Goal: Task Accomplishment & Management: Manage account settings

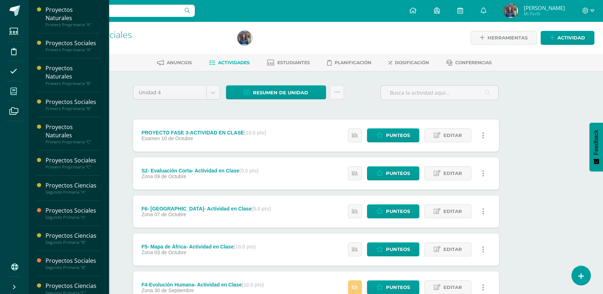
click at [14, 92] on icon at bounding box center [13, 91] width 6 height 7
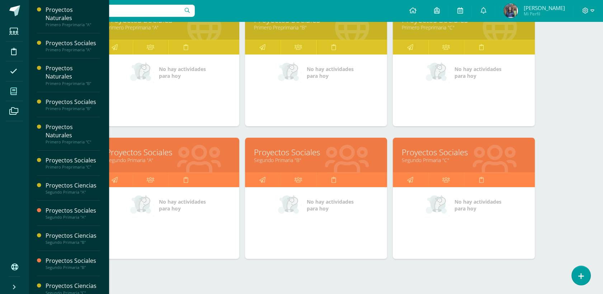
scroll to position [278, 0]
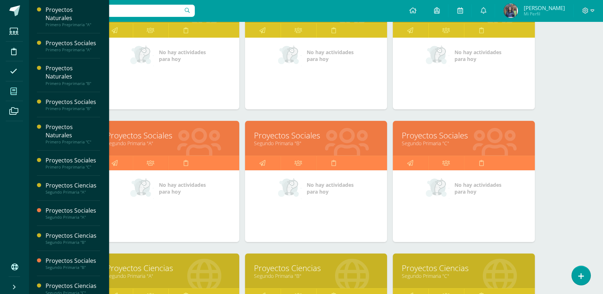
click at [151, 143] on link "Segundo Primaria "A"" at bounding box center [168, 143] width 124 height 7
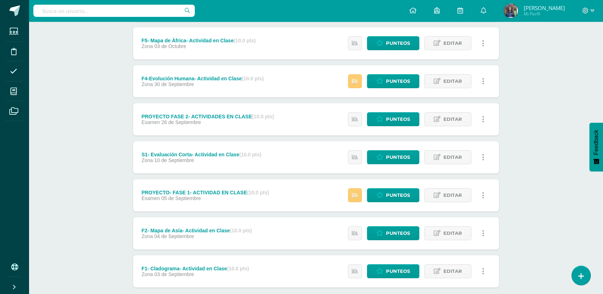
scroll to position [212, 0]
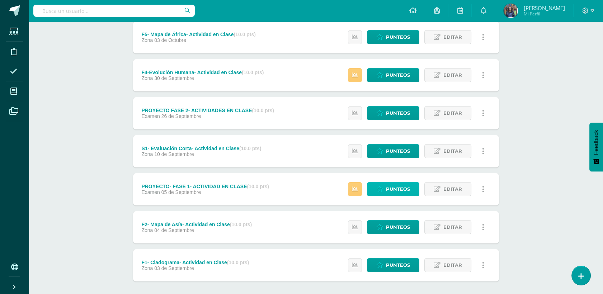
click at [402, 190] on span "Punteos" at bounding box center [398, 188] width 24 height 13
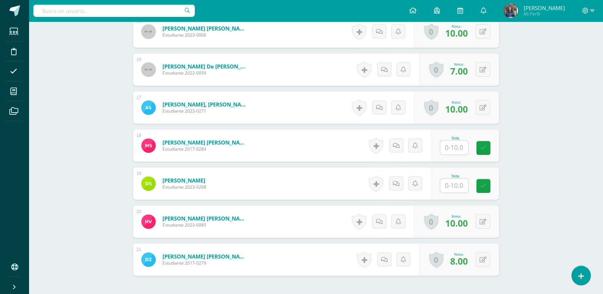
scroll to position [767, 0]
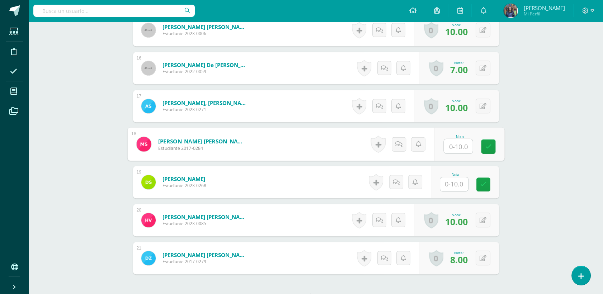
click at [457, 145] on input "text" at bounding box center [457, 146] width 29 height 14
type input "4"
click at [455, 186] on input "text" at bounding box center [454, 184] width 28 height 14
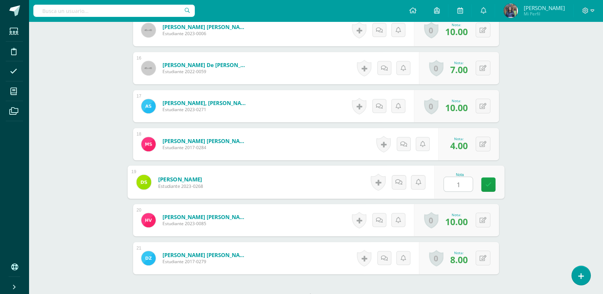
type input "10"
click at [491, 182] on link at bounding box center [488, 184] width 14 height 14
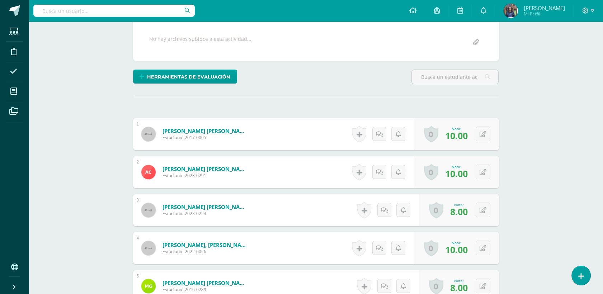
scroll to position [35, 0]
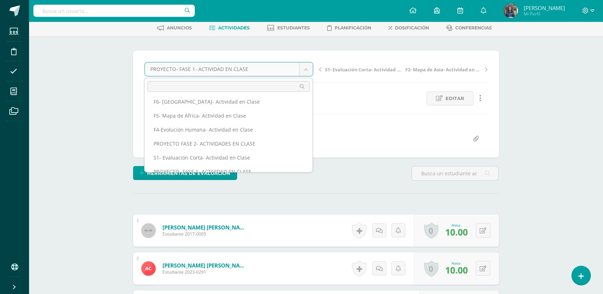
scroll to position [0, 0]
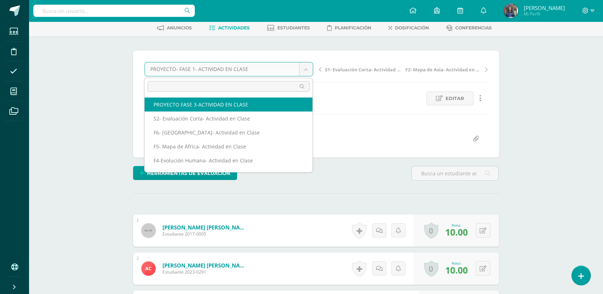
select select "/dashboard/teacher/grade-activity/50269/"
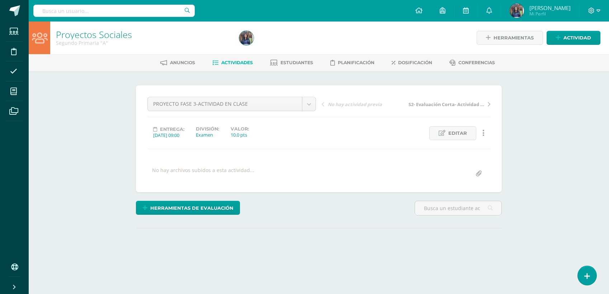
click at [608, 124] on html "Estudiantes Disciplina Asistencia Mis cursos Archivos Soporte Ayuda Reportar un…" at bounding box center [304, 142] width 609 height 284
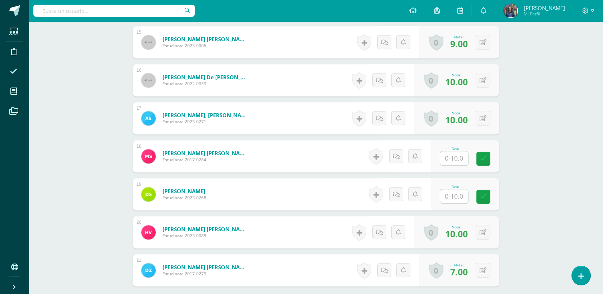
scroll to position [755, 0]
click at [449, 156] on input "text" at bounding box center [454, 158] width 28 height 14
type input "10"
click at [459, 189] on input "text" at bounding box center [457, 196] width 29 height 14
type input "10"
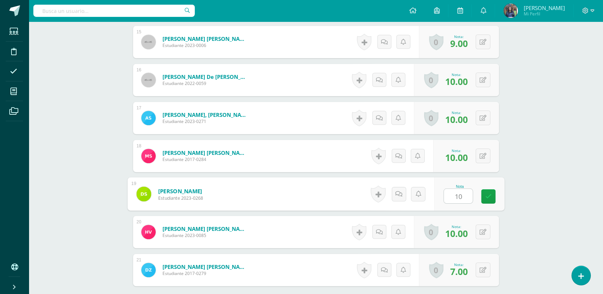
click at [486, 185] on div "Nota 10" at bounding box center [469, 193] width 70 height 33
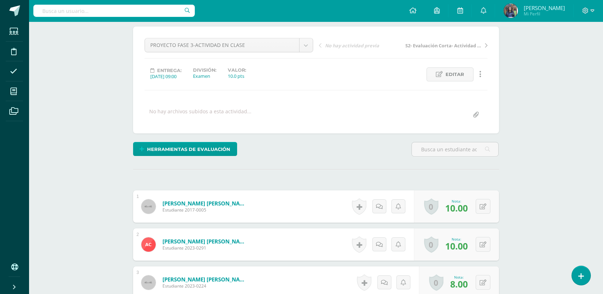
scroll to position [0, 0]
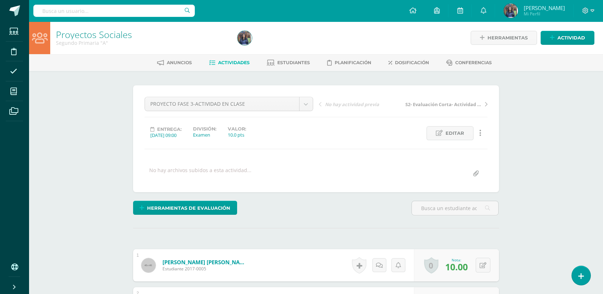
click at [236, 61] on span "Actividades" at bounding box center [234, 62] width 32 height 5
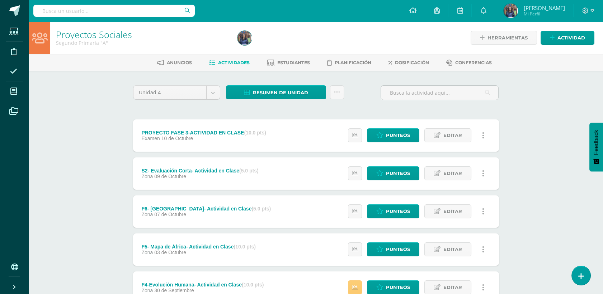
click at [236, 61] on span "Actividades" at bounding box center [234, 62] width 32 height 5
click at [309, 95] on link "Resumen de unidad" at bounding box center [276, 92] width 100 height 14
click at [304, 47] on link "Descargar como HTML" at bounding box center [276, 45] width 76 height 11
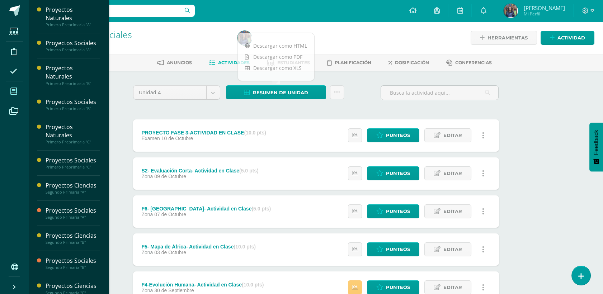
click at [7, 94] on span at bounding box center [14, 91] width 16 height 16
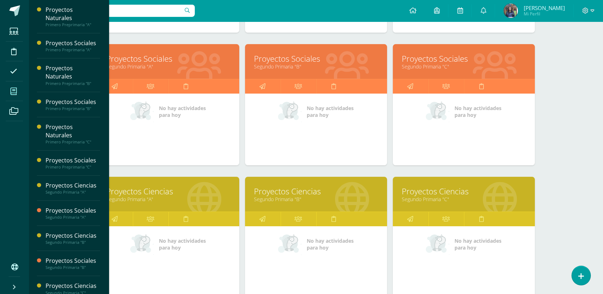
scroll to position [355, 0]
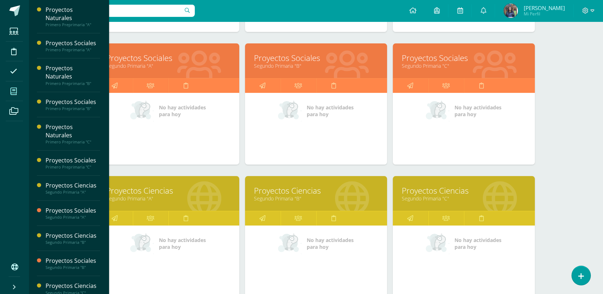
click at [157, 196] on link "Segundo Primaria "A"" at bounding box center [168, 198] width 124 height 7
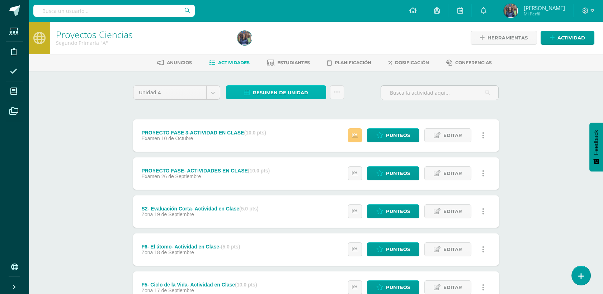
click at [284, 98] on span "Resumen de unidad" at bounding box center [280, 92] width 55 height 13
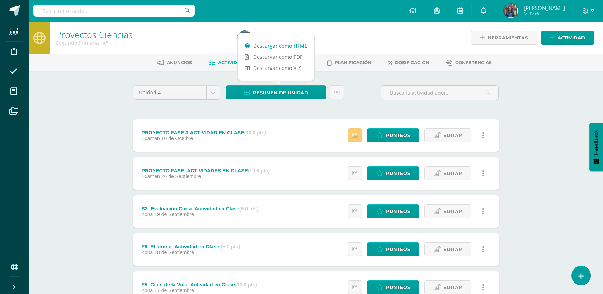
click at [275, 46] on link "Descargar como HTML" at bounding box center [276, 45] width 76 height 11
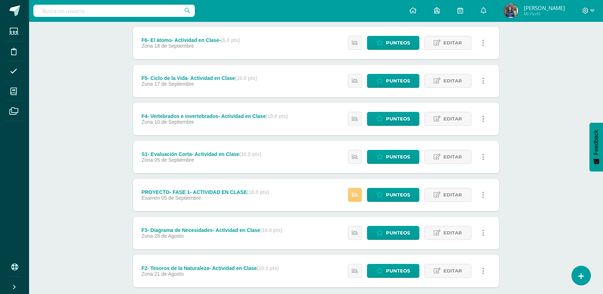
scroll to position [220, 0]
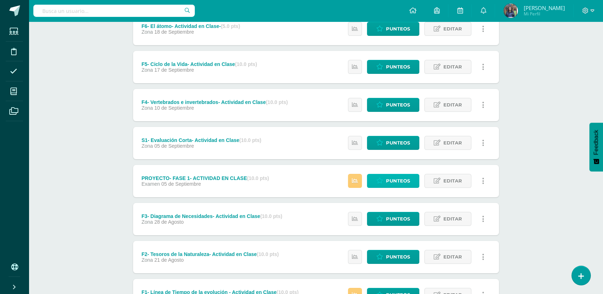
click at [399, 183] on span "Punteos" at bounding box center [398, 180] width 24 height 13
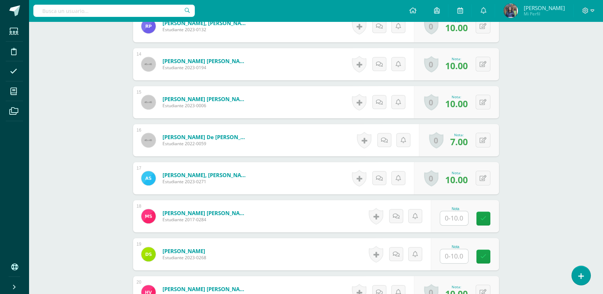
scroll to position [697, 0]
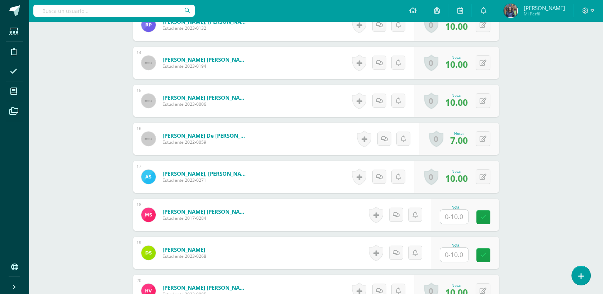
click at [453, 216] on input "text" at bounding box center [454, 217] width 28 height 14
type input "4"
click at [453, 250] on input "text" at bounding box center [454, 254] width 28 height 14
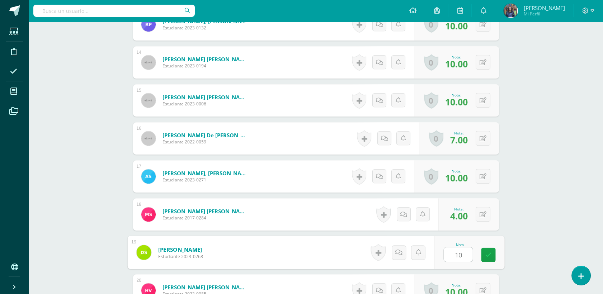
type input "10"
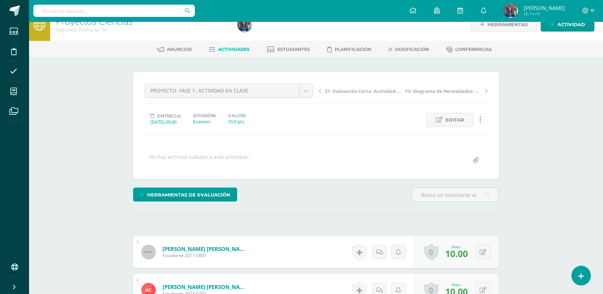
scroll to position [0, 0]
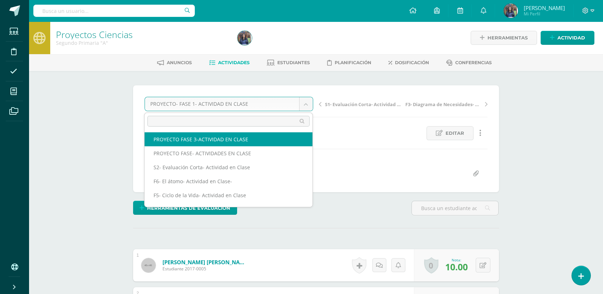
select select "/dashboard/teacher/grade-activity/50272/"
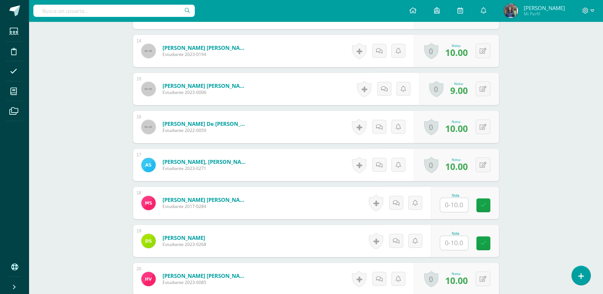
scroll to position [708, 0]
click at [454, 208] on input "text" at bounding box center [454, 205] width 28 height 14
type input "10"
click at [459, 238] on input "text" at bounding box center [454, 243] width 28 height 14
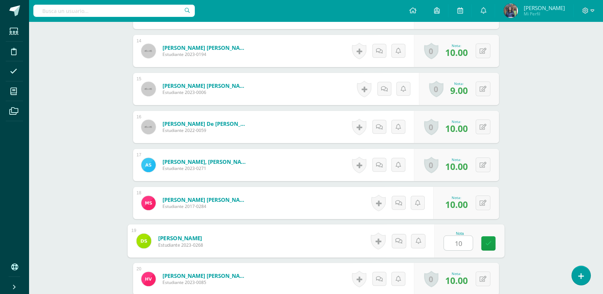
type input "10"
drag, startPoint x: 602, startPoint y: 219, endPoint x: 605, endPoint y: 252, distance: 32.4
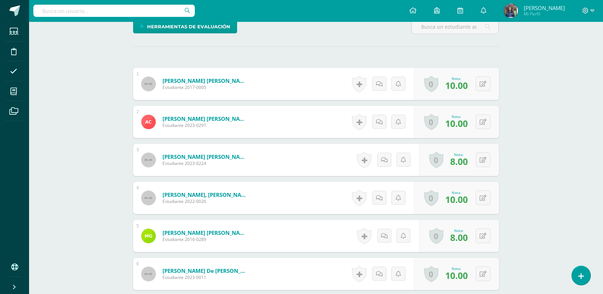
scroll to position [0, 0]
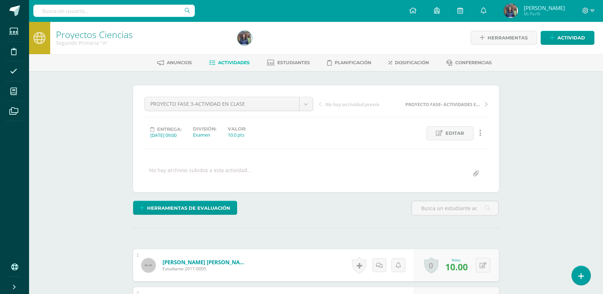
click at [243, 67] on link "Actividades" at bounding box center [229, 62] width 41 height 11
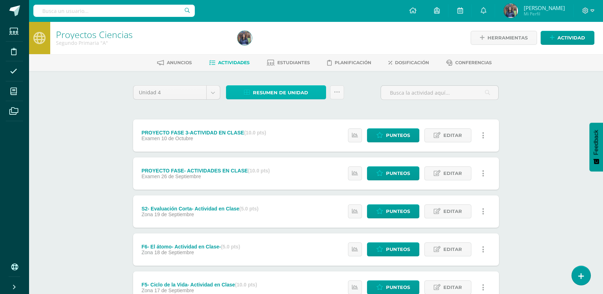
click at [284, 87] on span "Resumen de unidad" at bounding box center [280, 92] width 55 height 13
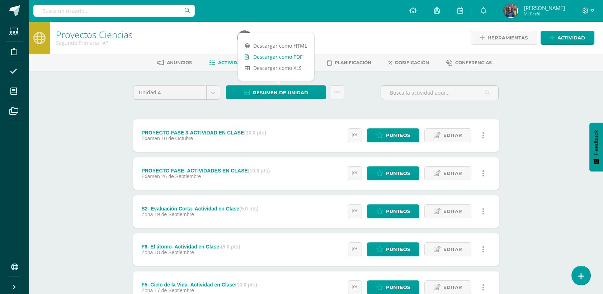
click at [294, 58] on link "Descargar como PDF" at bounding box center [276, 56] width 76 height 11
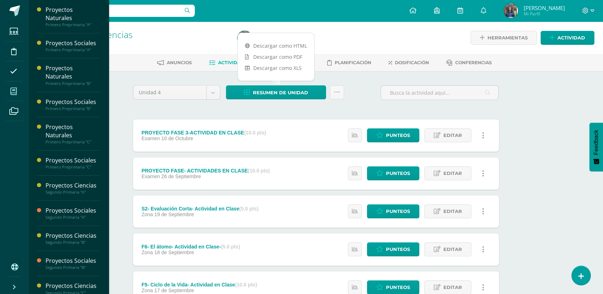
click at [13, 95] on span at bounding box center [14, 91] width 16 height 16
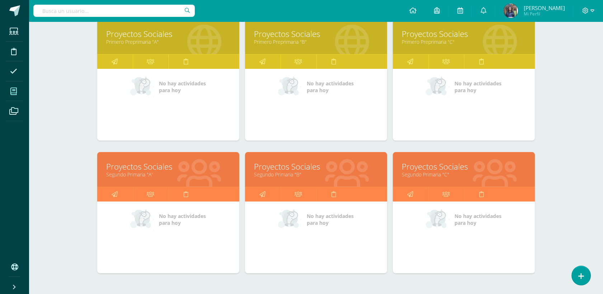
scroll to position [283, 0]
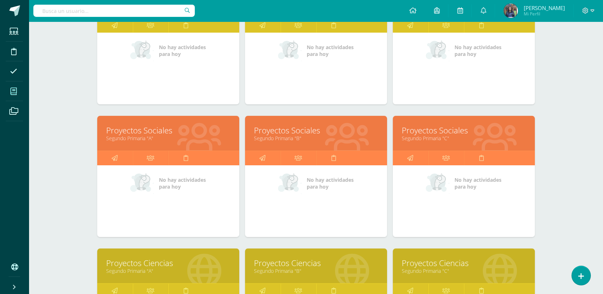
click at [161, 132] on link "Proyectos Sociales" at bounding box center [168, 130] width 124 height 11
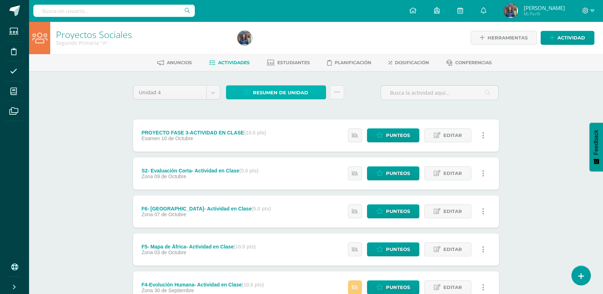
click at [310, 90] on link "Resumen de unidad" at bounding box center [276, 92] width 100 height 14
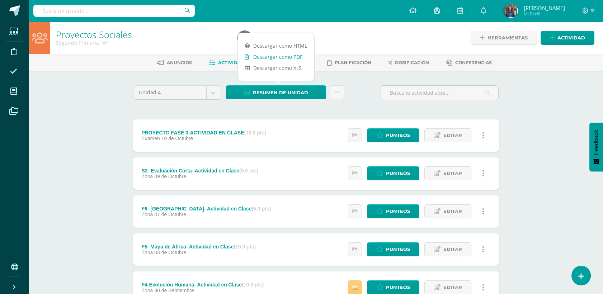
click at [281, 58] on link "Descargar como PDF" at bounding box center [276, 56] width 76 height 11
click at [526, 145] on div "Proyectos Sociales Segundo Primaria "A" Herramientas Detalle de asistencias Act…" at bounding box center [316, 280] width 574 height 517
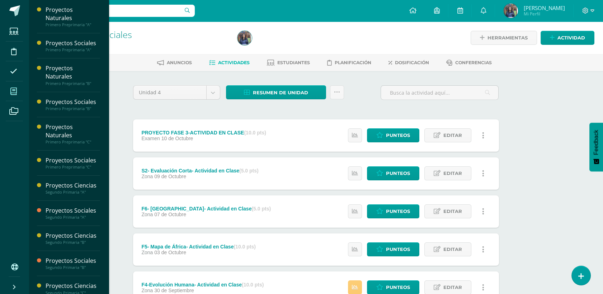
click at [16, 90] on icon at bounding box center [13, 91] width 6 height 7
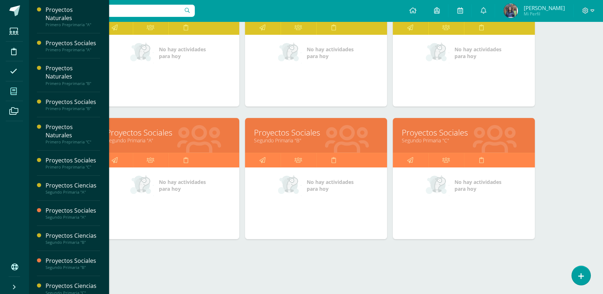
scroll to position [283, 0]
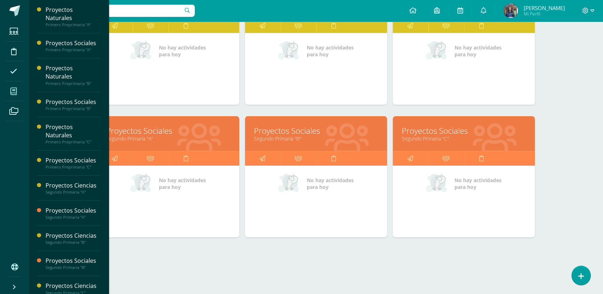
click at [437, 135] on link "Segundo Primaria "C"" at bounding box center [464, 138] width 124 height 7
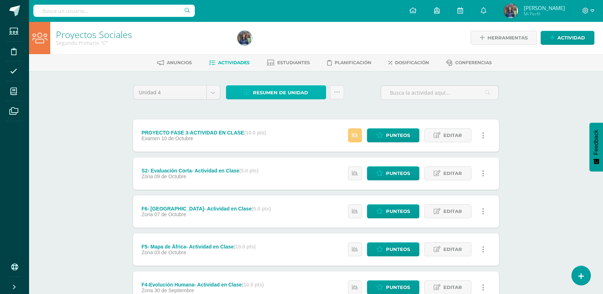
click at [271, 91] on span "Resumen de unidad" at bounding box center [280, 92] width 55 height 13
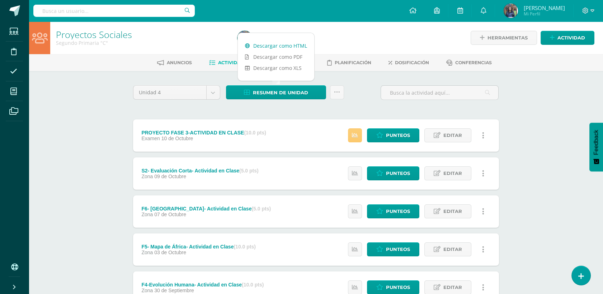
click at [282, 41] on link "Descargar como HTML" at bounding box center [276, 45] width 76 height 11
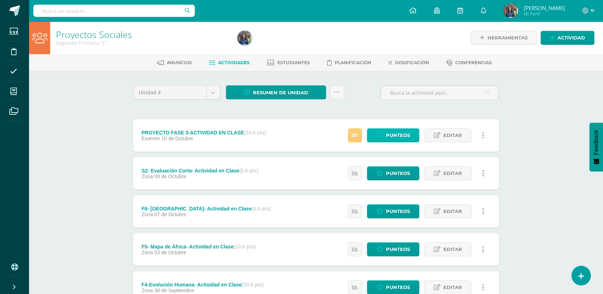
click at [393, 137] on span "Punteos" at bounding box center [398, 135] width 24 height 13
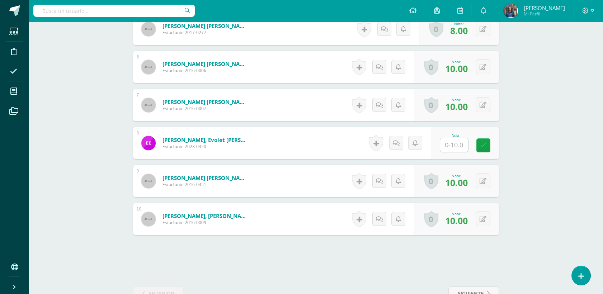
scroll to position [389, 0]
click at [451, 144] on input "text" at bounding box center [454, 145] width 28 height 14
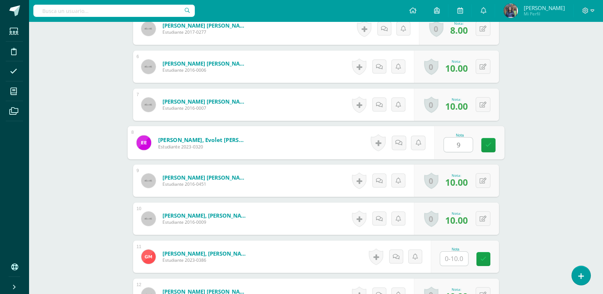
type input "9"
click at [458, 262] on input "text" at bounding box center [454, 259] width 28 height 14
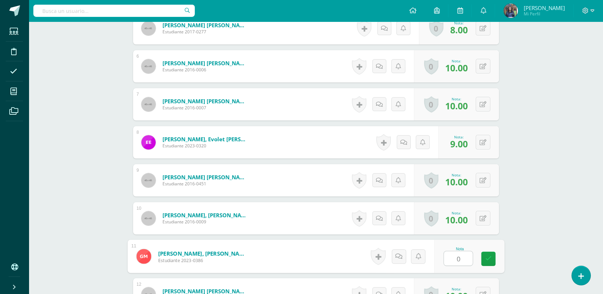
scroll to position [389, 0]
type input "0"
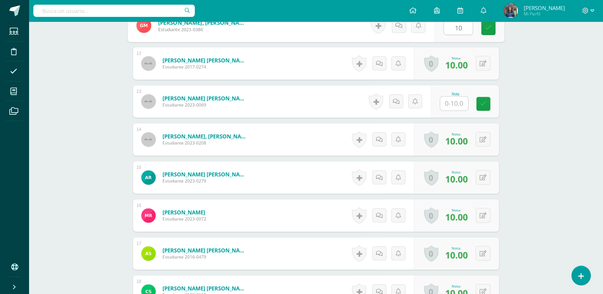
scroll to position [622, 0]
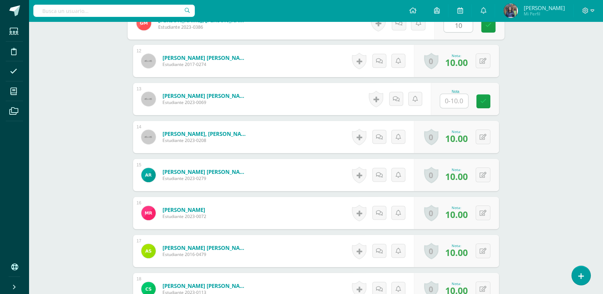
type input "10"
click at [447, 104] on input "text" at bounding box center [454, 101] width 28 height 14
type input "10"
click at [483, 103] on link at bounding box center [488, 101] width 14 height 14
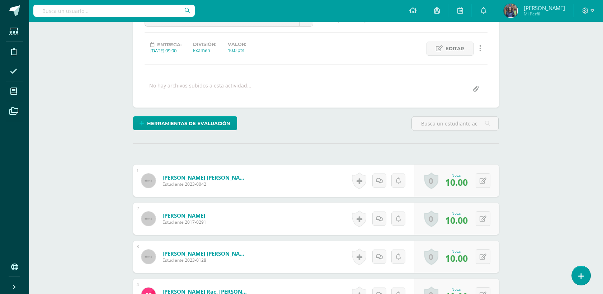
scroll to position [0, 0]
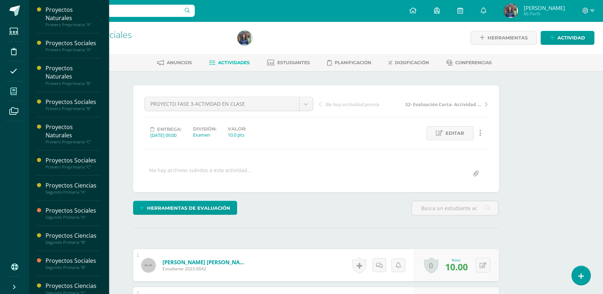
click at [17, 93] on span at bounding box center [14, 91] width 16 height 16
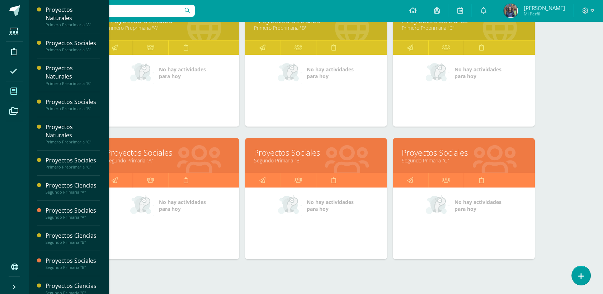
scroll to position [283, 0]
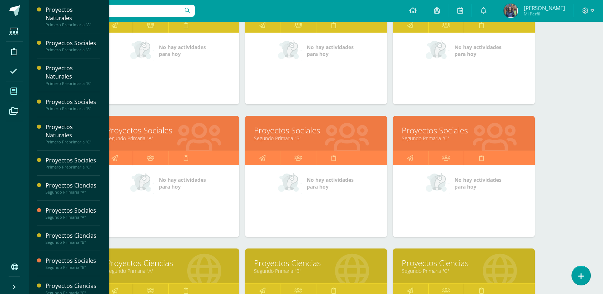
click at [465, 265] on link "Proyectos Ciencias" at bounding box center [464, 262] width 124 height 11
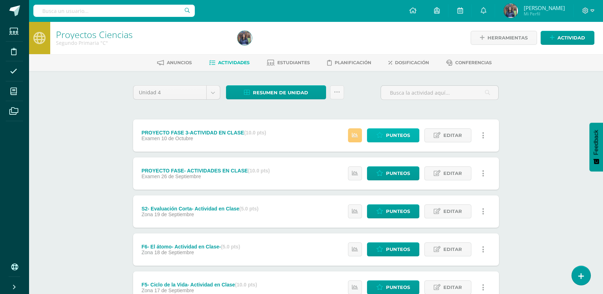
click at [372, 136] on link "Punteos" at bounding box center [393, 135] width 52 height 14
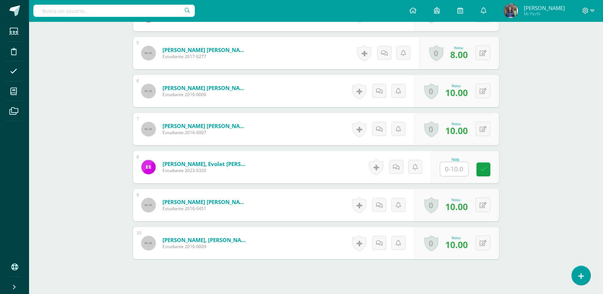
scroll to position [365, 0]
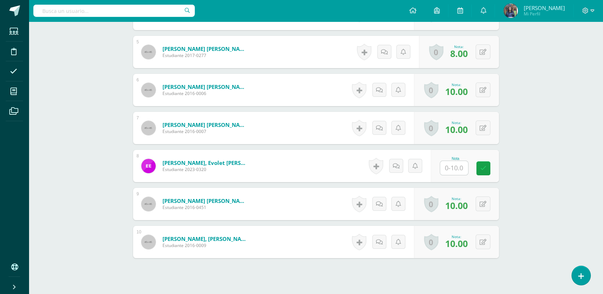
click at [458, 174] on input "text" at bounding box center [454, 168] width 28 height 14
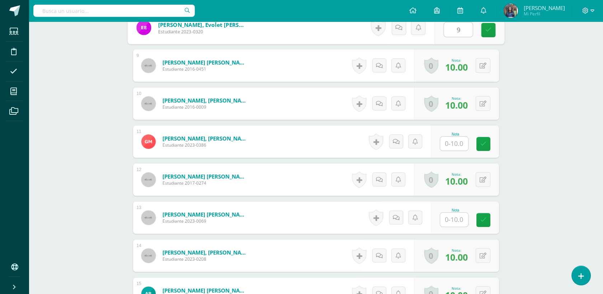
scroll to position [506, 0]
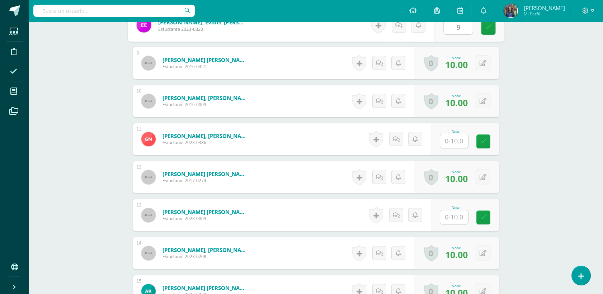
type input "9"
click at [454, 142] on input "text" at bounding box center [454, 141] width 28 height 14
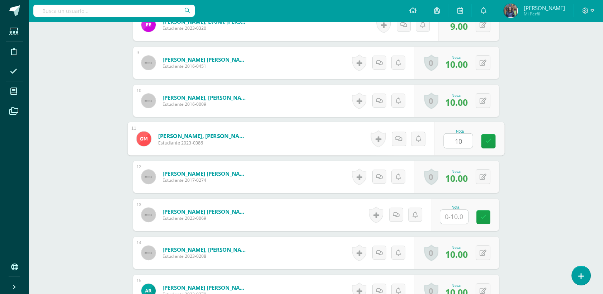
type input "10"
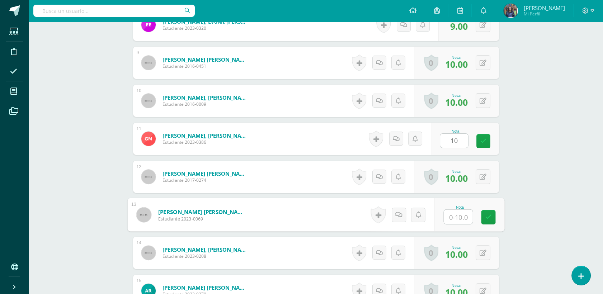
click at [455, 219] on input "text" at bounding box center [457, 217] width 29 height 14
type input "10"
click at [508, 205] on div "¿Estás seguro que quieres eliminar esta actividad? Esto borrará la actividad y …" at bounding box center [316, 90] width 394 height 1053
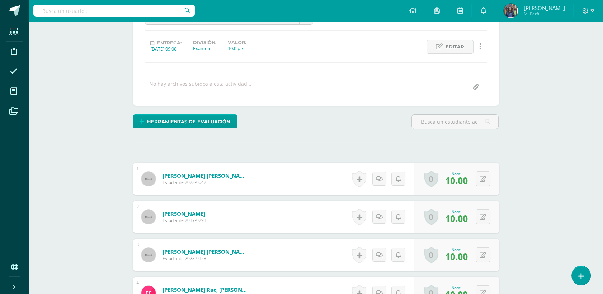
scroll to position [0, 0]
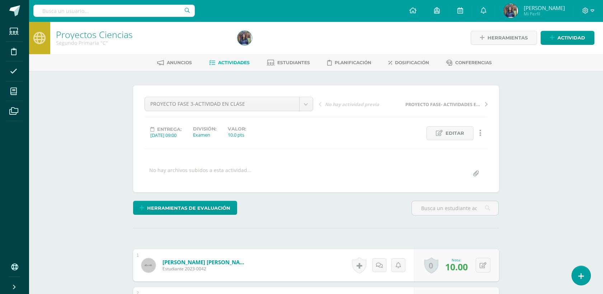
click at [238, 66] on link "Actividades" at bounding box center [229, 62] width 41 height 11
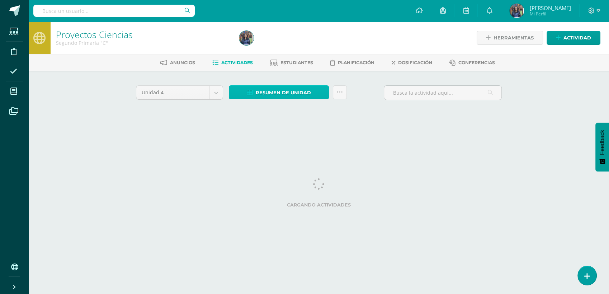
click at [271, 92] on span "Resumen de unidad" at bounding box center [283, 92] width 55 height 13
click at [281, 92] on span "Resumen de unidad" at bounding box center [283, 92] width 55 height 13
click at [241, 63] on span "Actividades" at bounding box center [237, 62] width 32 height 5
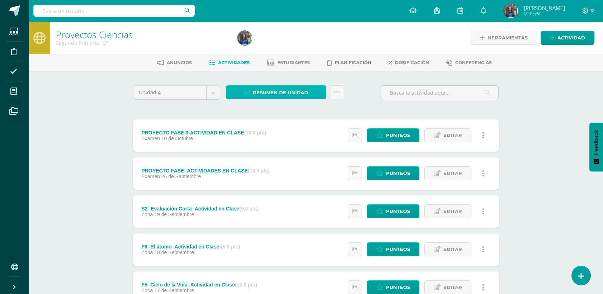
click at [300, 91] on span "Resumen de unidad" at bounding box center [280, 92] width 55 height 13
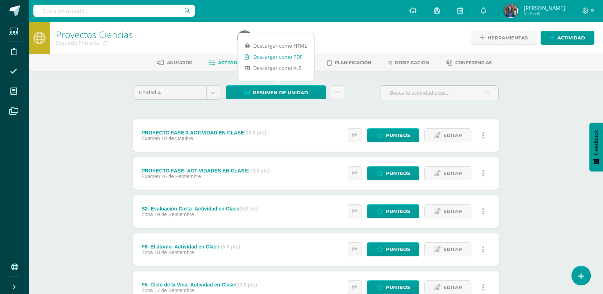
click at [300, 53] on link "Descargar como PDF" at bounding box center [276, 56] width 76 height 11
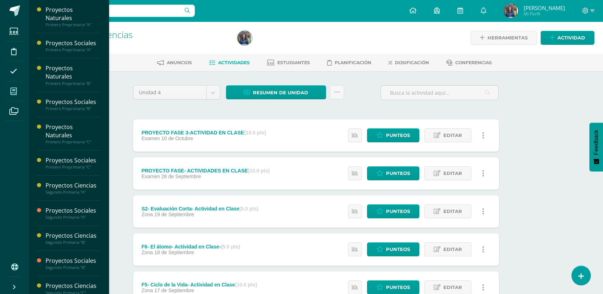
click at [17, 95] on span at bounding box center [14, 91] width 16 height 16
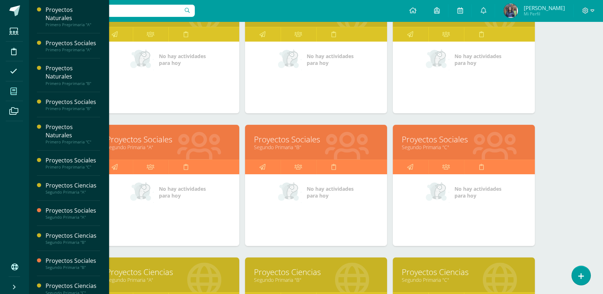
scroll to position [278, 0]
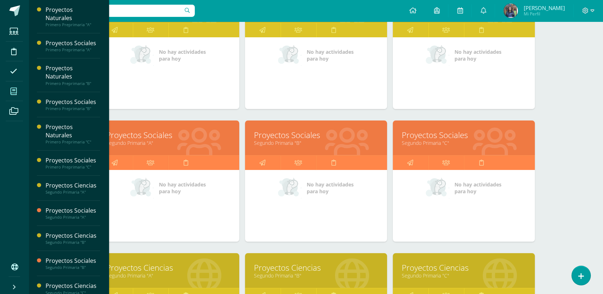
click at [415, 136] on link "Proyectos Sociales" at bounding box center [464, 134] width 124 height 11
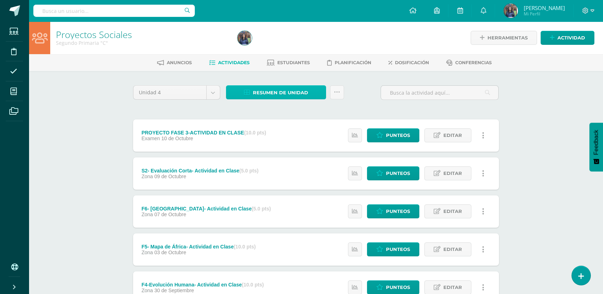
click at [279, 90] on span "Resumen de unidad" at bounding box center [280, 92] width 55 height 13
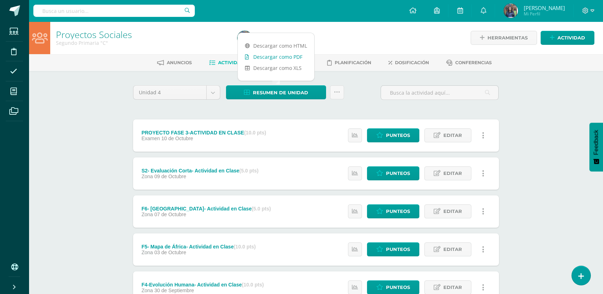
click at [281, 58] on link "Descargar como PDF" at bounding box center [276, 56] width 76 height 11
click at [525, 244] on div "Proyectos Sociales Segundo Primaria "C" Herramientas Detalle de asistencias Act…" at bounding box center [316, 280] width 574 height 517
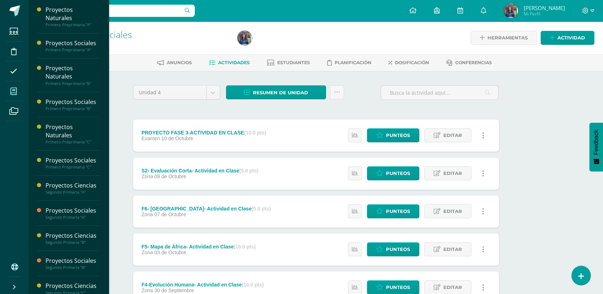
click at [12, 92] on icon at bounding box center [13, 91] width 6 height 7
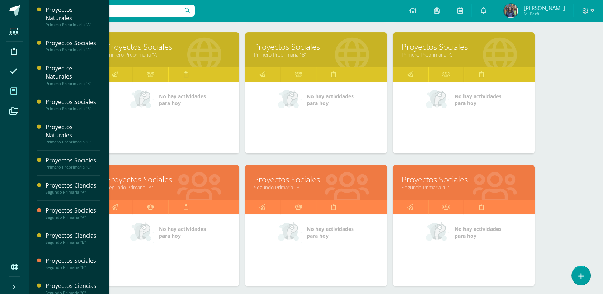
scroll to position [283, 0]
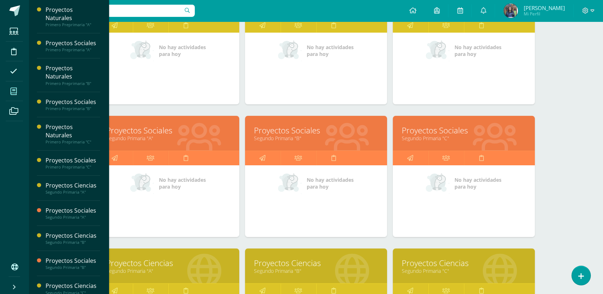
click at [588, 132] on div "Mis cursos Mis Cursos (12) Mis Extracurriculares (0) Supervisados (24) Todos lo…" at bounding box center [316, 84] width 574 height 690
click at [538, 108] on div "Todos los niveles Todos los niveles Preprimaria Primaria Secundaria Bachillerat…" at bounding box center [316, 112] width 466 height 634
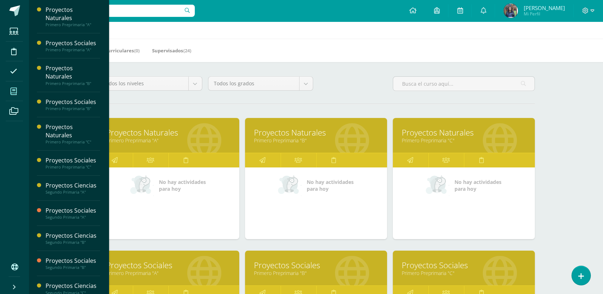
scroll to position [0, 0]
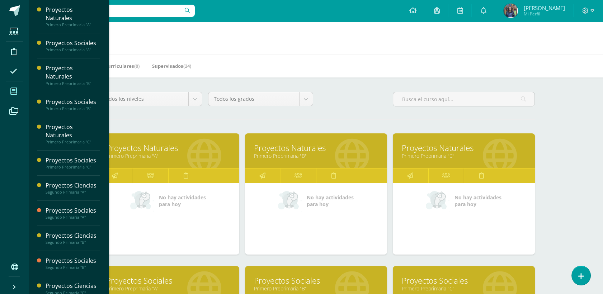
click at [568, 42] on h1 "Mis cursos" at bounding box center [315, 38] width 557 height 33
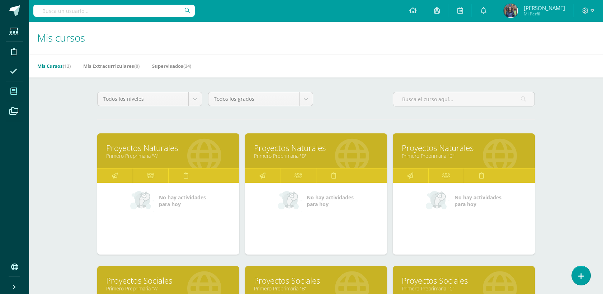
click at [13, 88] on icon at bounding box center [13, 91] width 6 height 7
click at [585, 10] on icon at bounding box center [585, 11] width 6 height 6
click at [583, 38] on span "Configuración" at bounding box center [570, 38] width 33 height 7
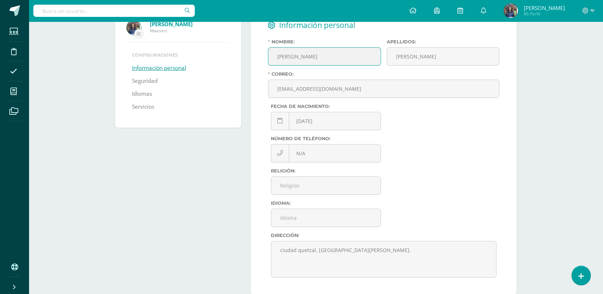
scroll to position [64, 0]
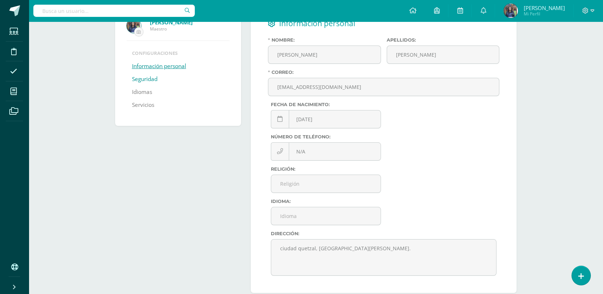
click at [143, 80] on link "Seguridad" at bounding box center [144, 79] width 25 height 13
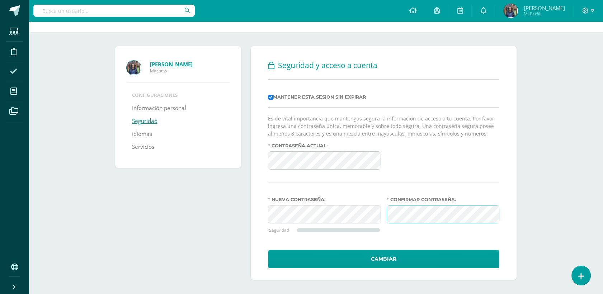
scroll to position [23, 0]
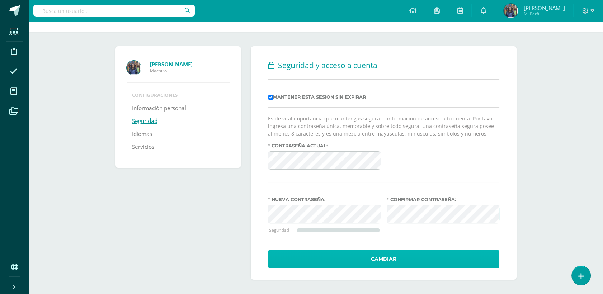
click at [396, 254] on button "Cambiar" at bounding box center [383, 259] width 231 height 18
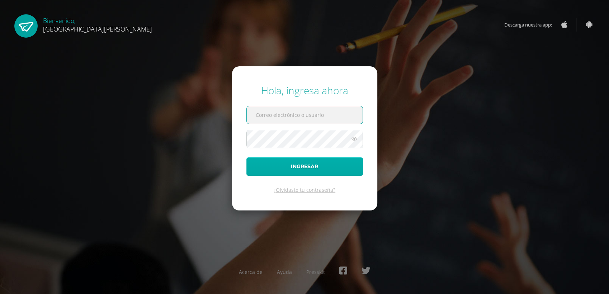
type input "[EMAIL_ADDRESS][DOMAIN_NAME]"
click at [339, 158] on button "Ingresar" at bounding box center [304, 166] width 117 height 18
